Goal: Use online tool/utility: Utilize a website feature to perform a specific function

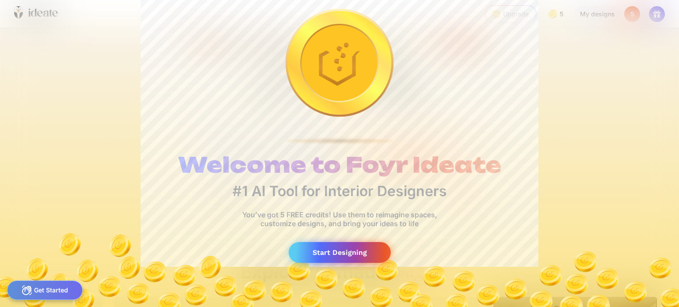
click at [333, 251] on div "Start Designing" at bounding box center [339, 252] width 102 height 21
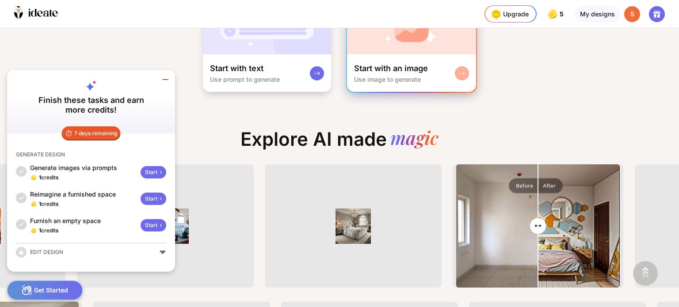
click at [464, 72] on div at bounding box center [462, 73] width 14 height 14
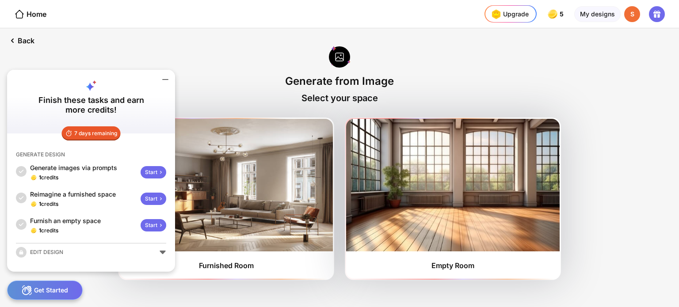
click at [162, 76] on icon at bounding box center [165, 79] width 11 height 11
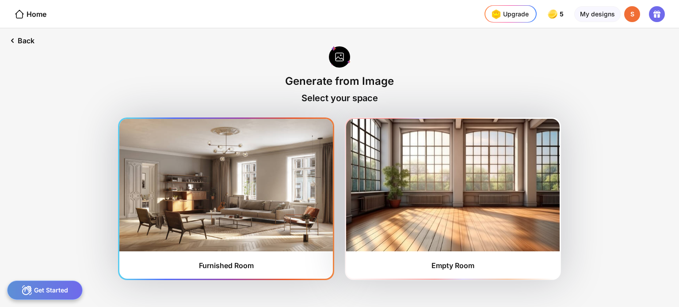
click at [302, 203] on img at bounding box center [225, 185] width 213 height 133
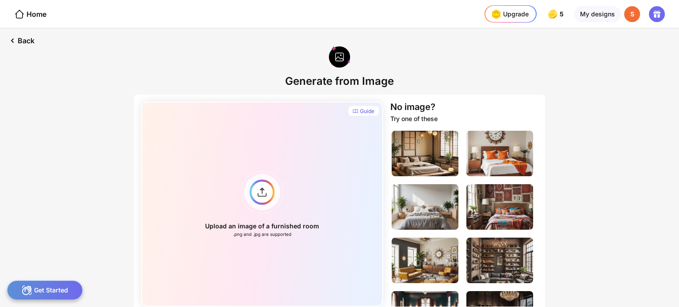
click at [54, 156] on div "Back Generate from Image Guide Upload an image of a furnished room .png and .jp…" at bounding box center [339, 167] width 679 height 279
click at [246, 188] on div "Upload an image of a furnished room .png and .jpg are supported" at bounding box center [262, 204] width 242 height 205
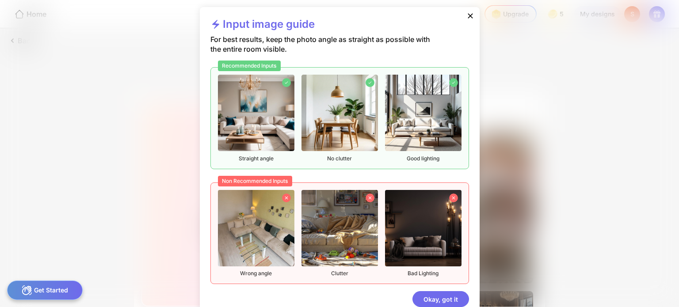
scroll to position [18, 0]
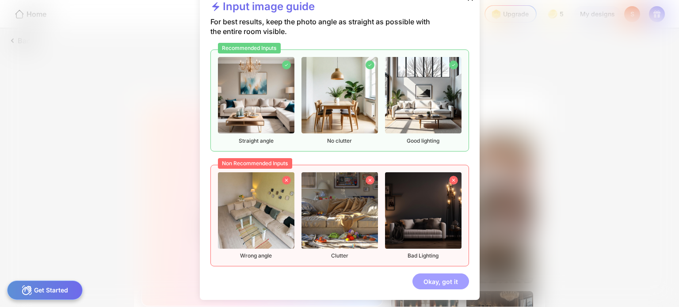
click at [447, 280] on div "Okay, got it" at bounding box center [440, 281] width 57 height 16
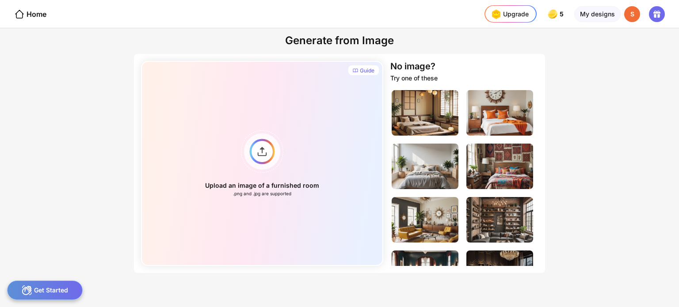
scroll to position [42, 0]
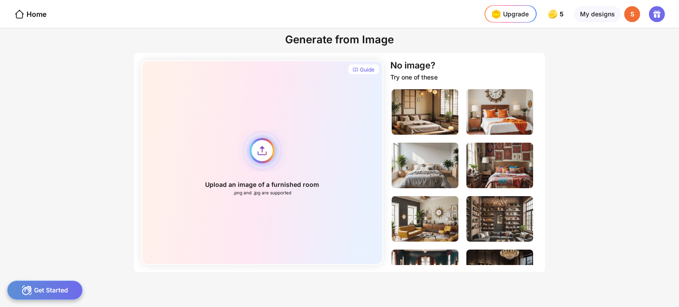
click at [270, 153] on div "Upload an image of a furnished room .png and .jpg are supported" at bounding box center [262, 162] width 242 height 205
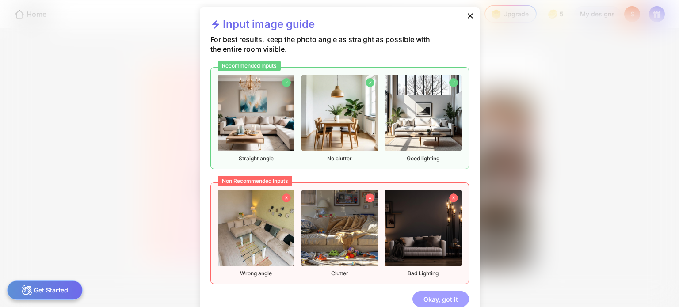
click at [448, 293] on div "Okay, got it" at bounding box center [440, 299] width 57 height 16
